Goal: Information Seeking & Learning: Learn about a topic

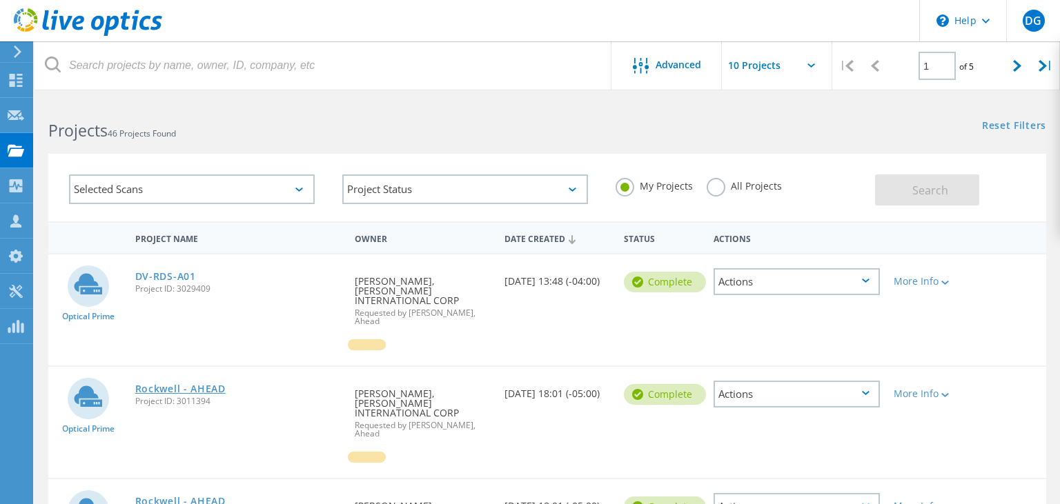
click at [203, 384] on link "Rockwell - AHEAD" at bounding box center [180, 389] width 90 height 10
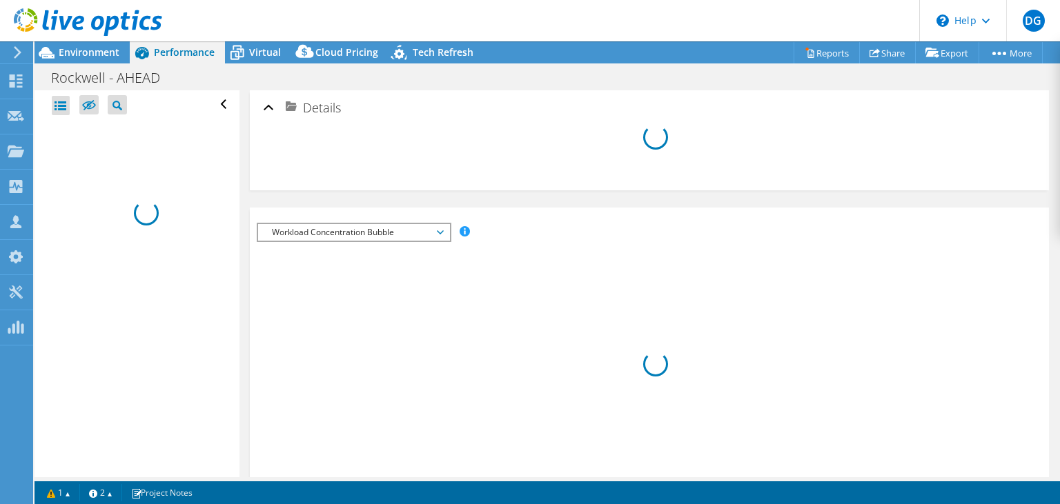
select select "USD"
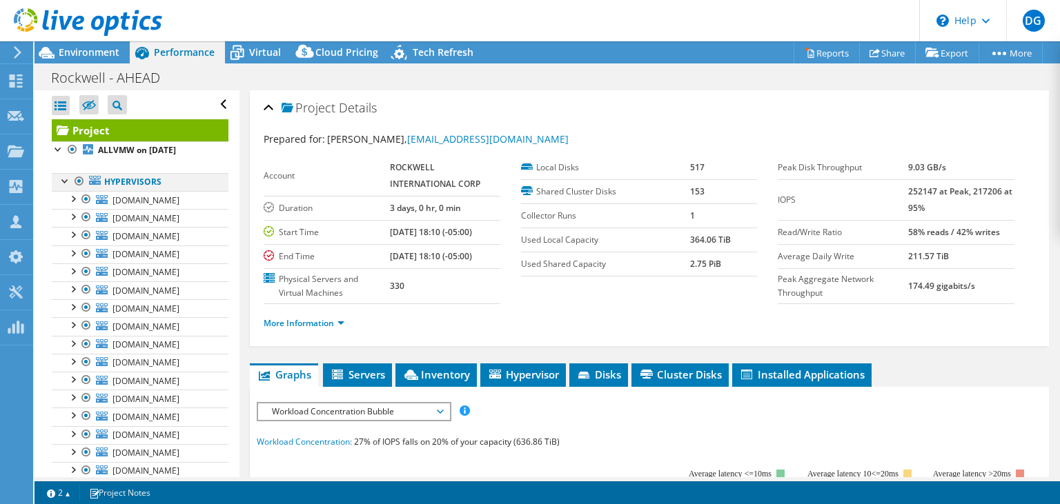
click at [77, 185] on div at bounding box center [79, 181] width 14 height 17
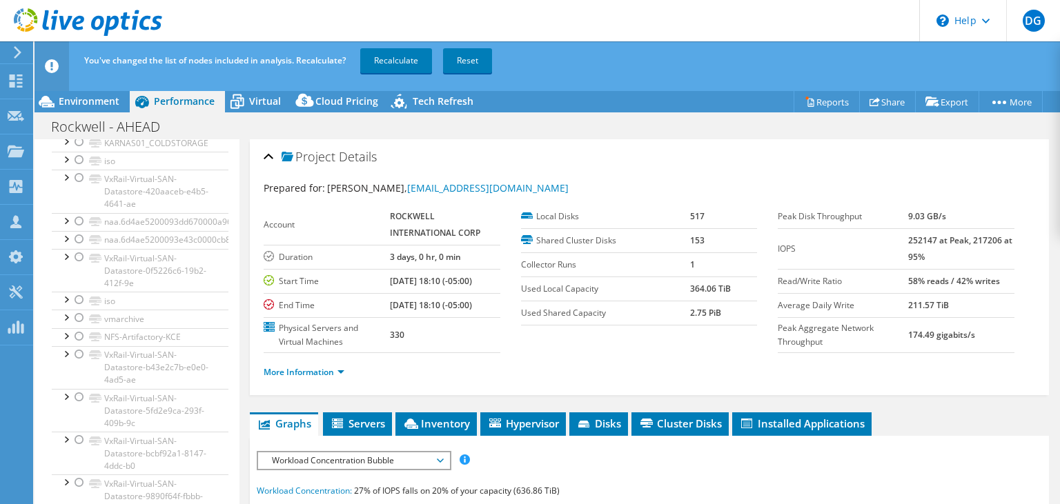
scroll to position [2781, 0]
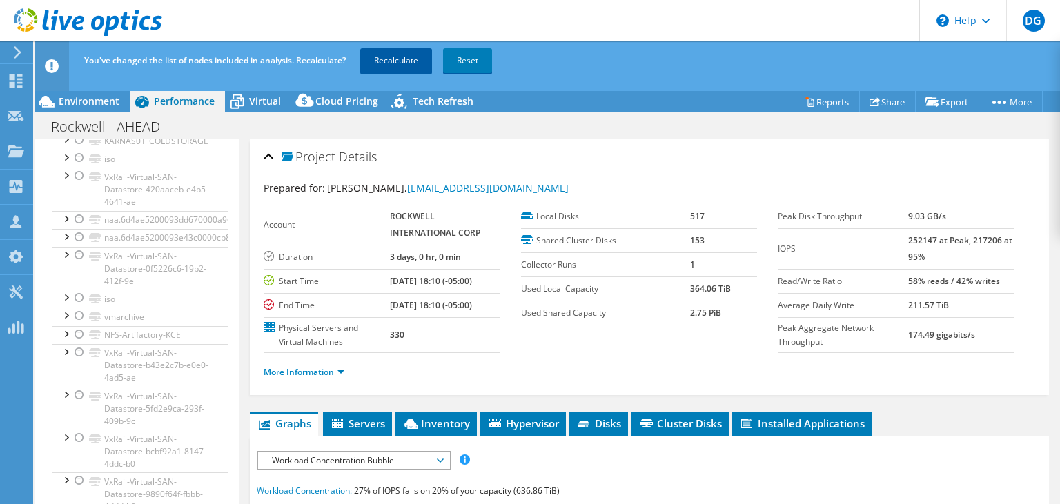
click at [395, 62] on link "Recalculate" at bounding box center [396, 60] width 72 height 25
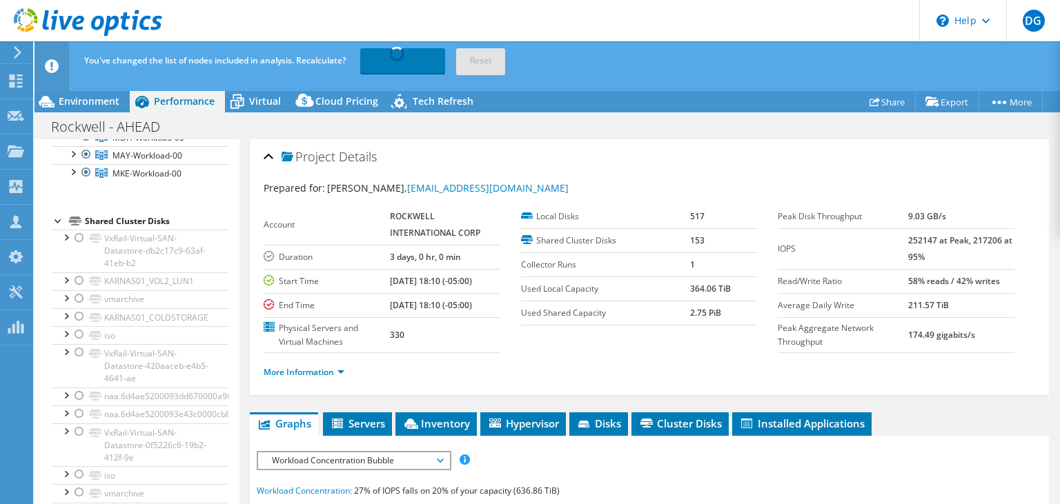
scroll to position [2583, 0]
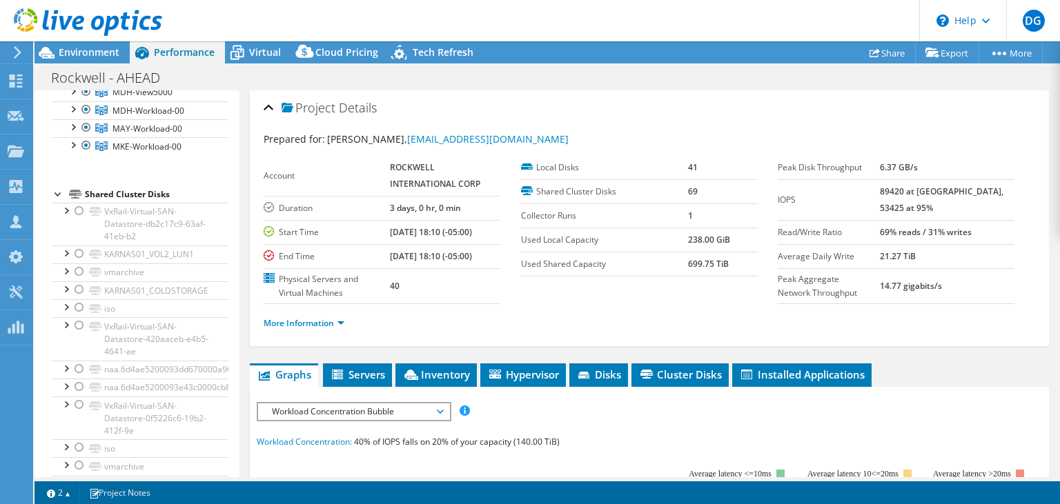
scroll to position [66, 0]
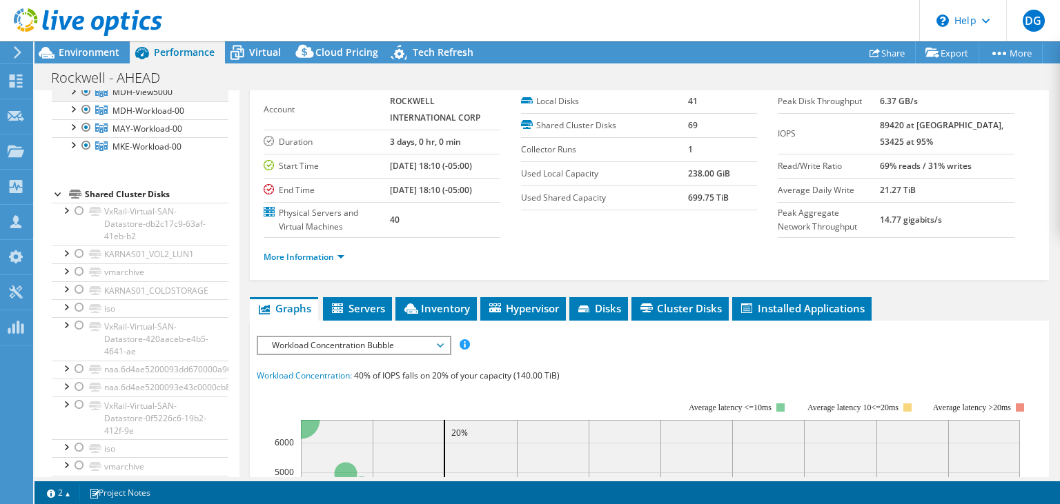
click at [73, 97] on div at bounding box center [73, 90] width 14 height 14
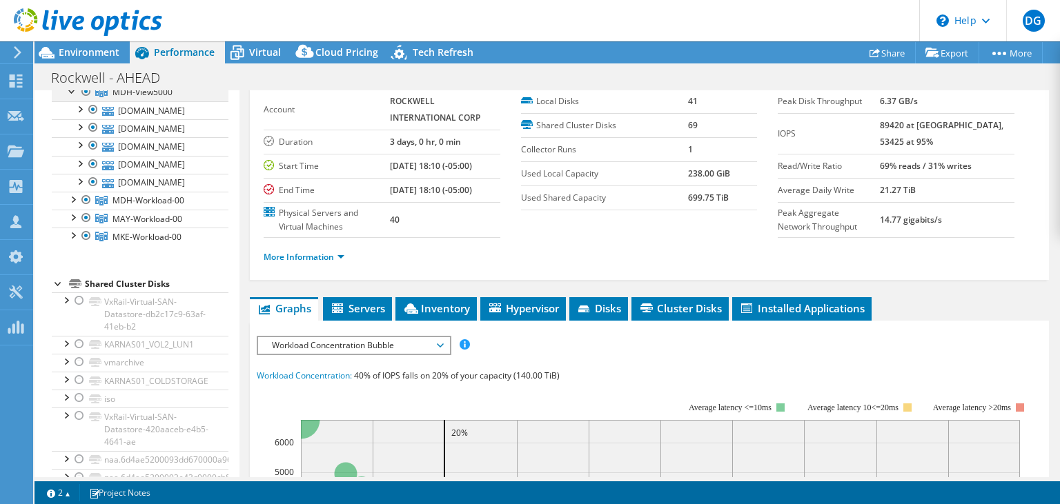
scroll to position [2649, 0]
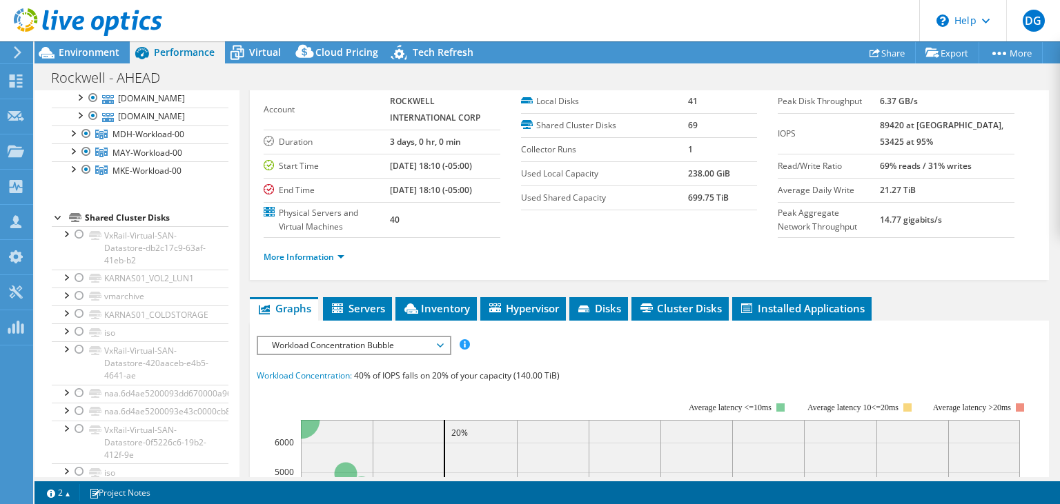
click at [231, 68] on div "Rockwell - AHEAD Print" at bounding box center [546, 78] width 1025 height 26
click at [250, 56] on span "Virtual" at bounding box center [265, 52] width 32 height 13
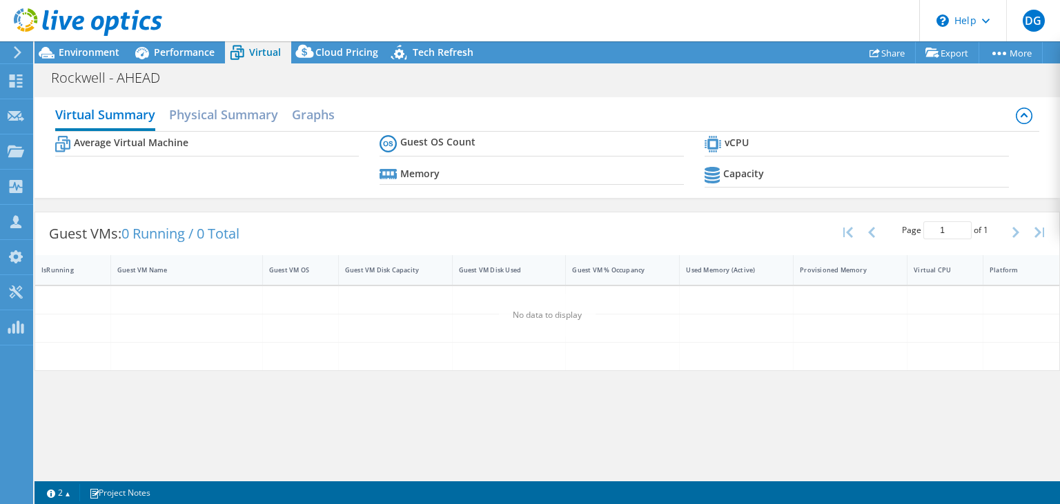
scroll to position [66, 0]
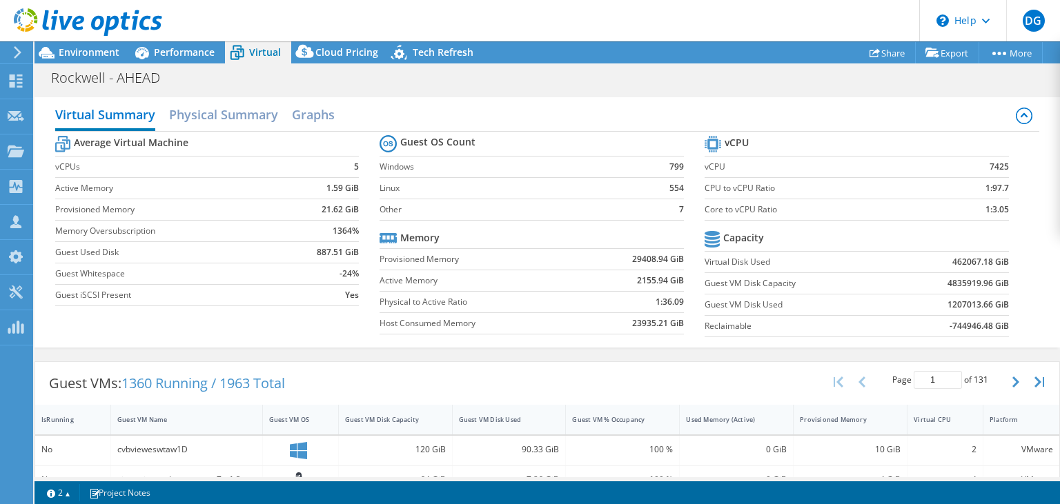
click at [275, 326] on div "Average Virtual Machine vCPUs 5 Active Memory 1.59 GiB Provisioned Memory 21.62…" at bounding box center [547, 238] width 984 height 212
